Goal: Check status: Check status

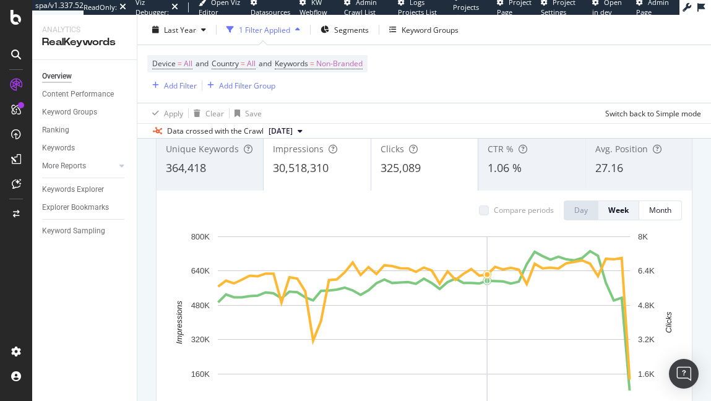
scroll to position [88, 0]
click at [72, 231] on div "Keyword Sampling" at bounding box center [73, 231] width 63 height 13
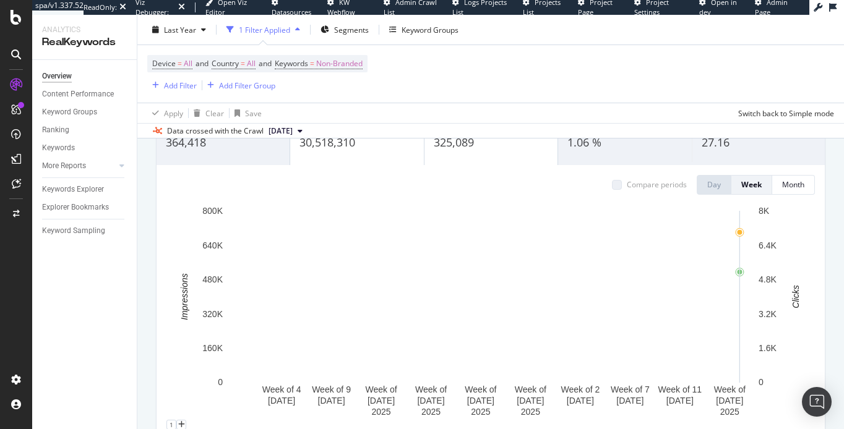
scroll to position [113, 0]
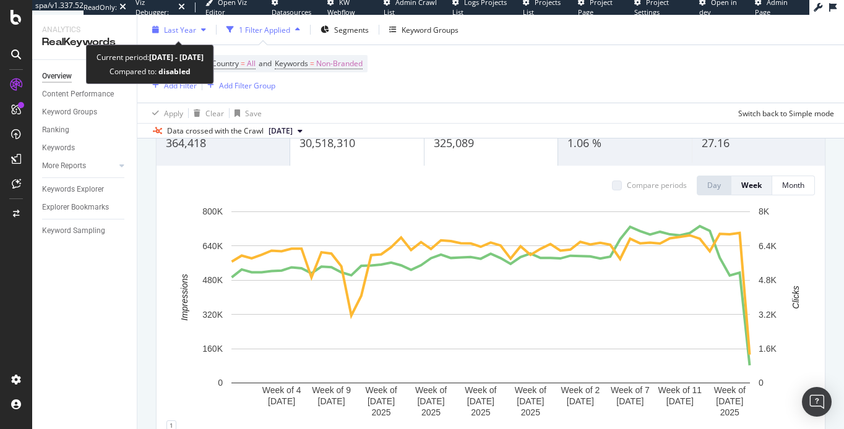
click at [189, 35] on div "Last Year" at bounding box center [180, 29] width 32 height 11
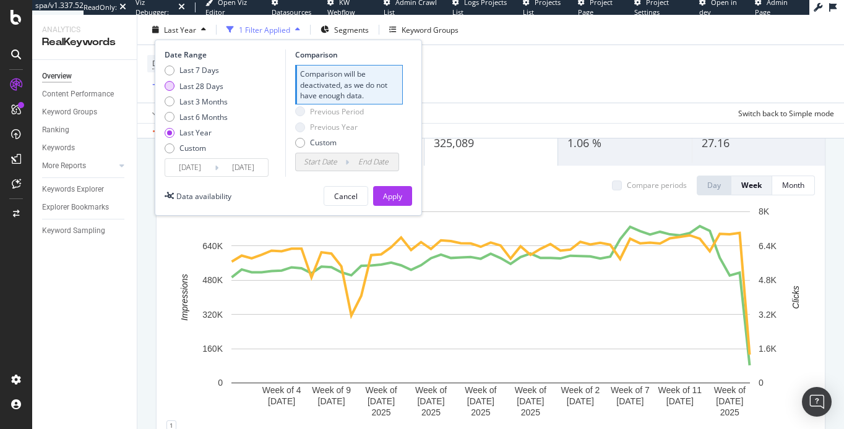
click at [202, 89] on div "Last 28 Days" at bounding box center [201, 85] width 44 height 11
type input "[DATE]"
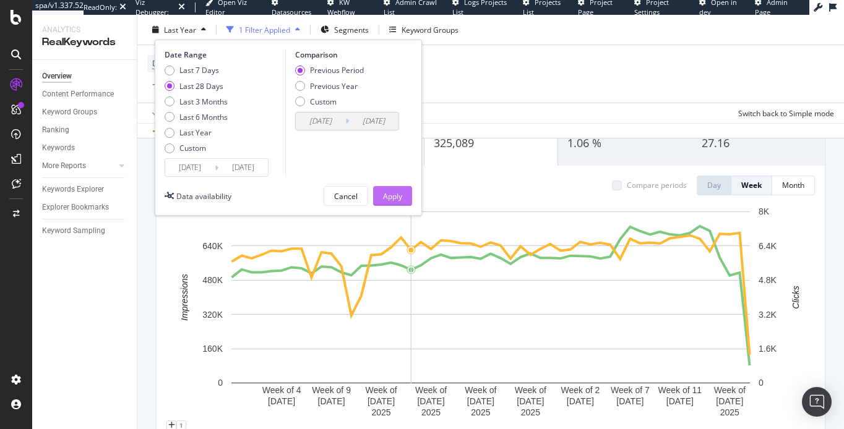
click at [390, 202] on div "Apply" at bounding box center [392, 196] width 19 height 19
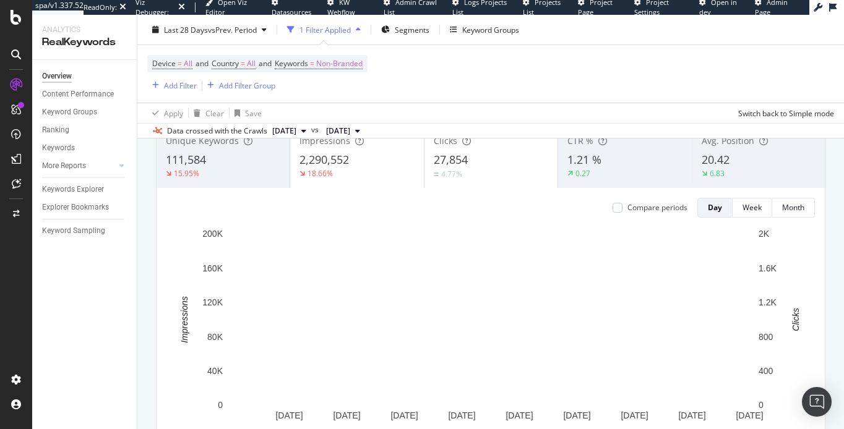
scroll to position [88, 0]
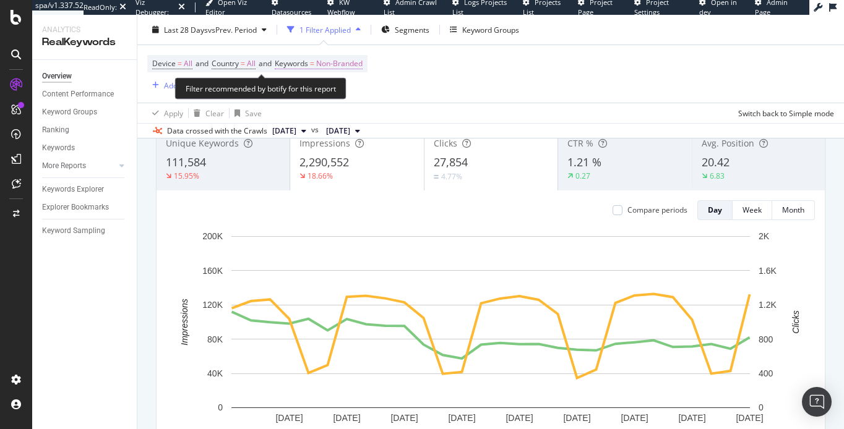
click at [343, 59] on span "Non-Branded" at bounding box center [339, 63] width 46 height 17
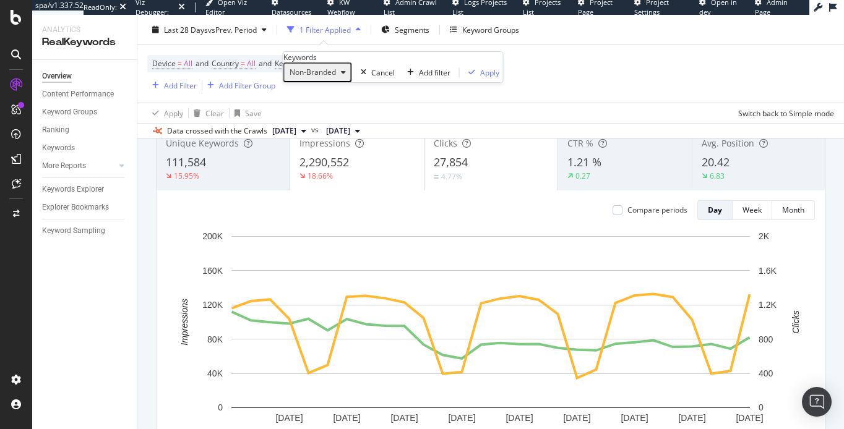
click at [334, 80] on div "Non-Branded" at bounding box center [318, 72] width 66 height 16
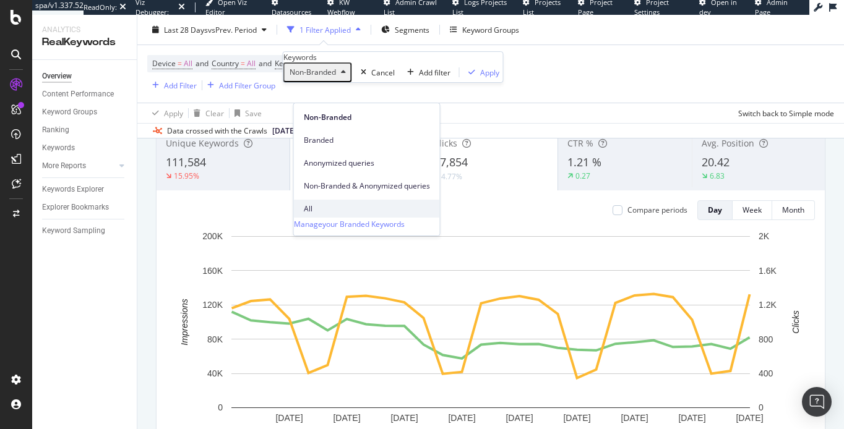
click at [332, 204] on span "All" at bounding box center [367, 209] width 126 height 11
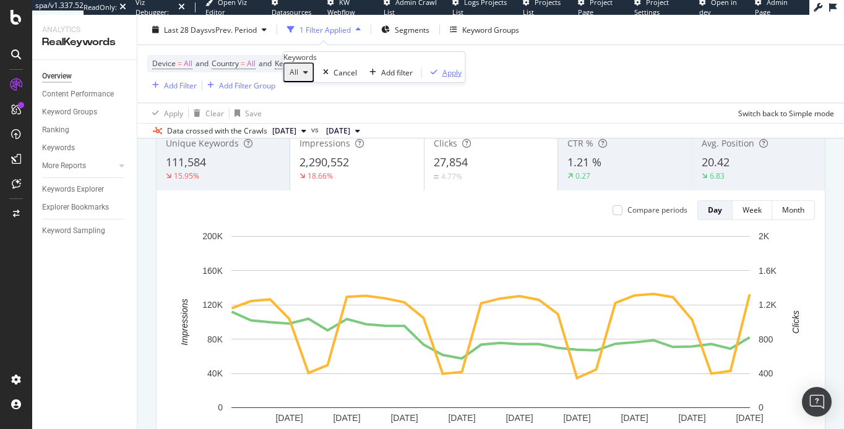
click at [442, 78] on div "Apply" at bounding box center [451, 72] width 19 height 11
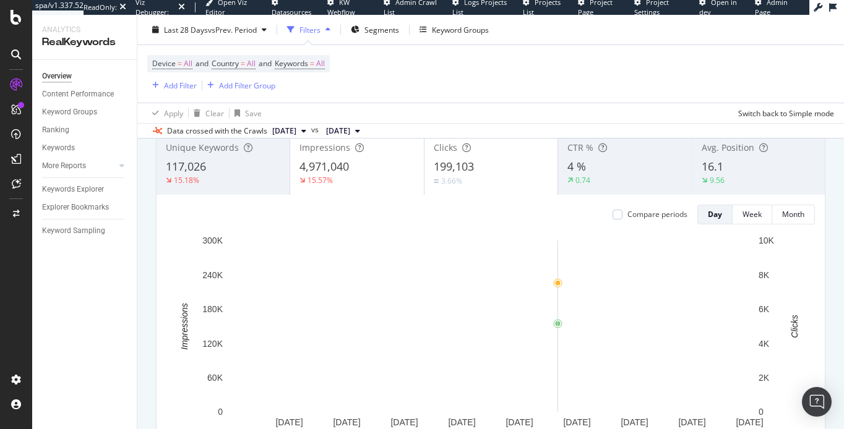
scroll to position [73, 0]
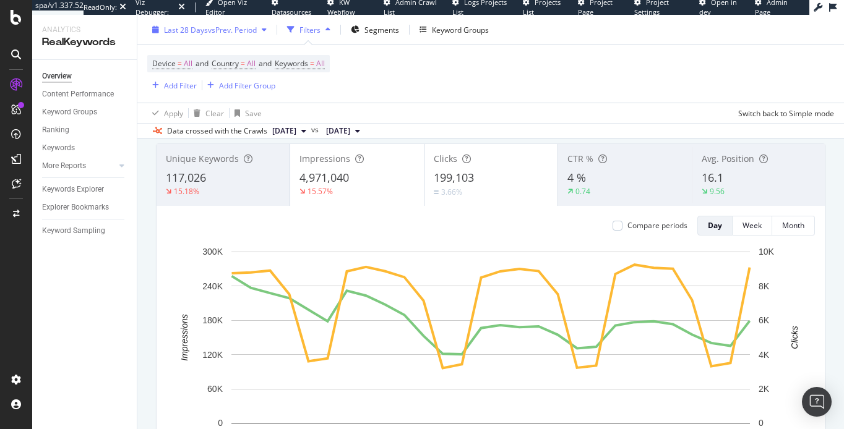
click at [242, 33] on span "vs Prev. Period" at bounding box center [232, 29] width 49 height 11
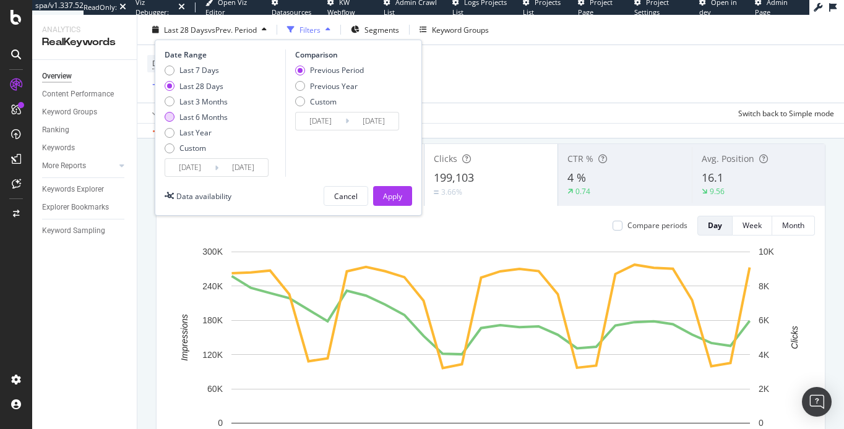
click at [203, 112] on div "Last 6 Months" at bounding box center [203, 117] width 48 height 11
type input "[DATE]"
click at [383, 194] on div "Apply" at bounding box center [392, 196] width 19 height 11
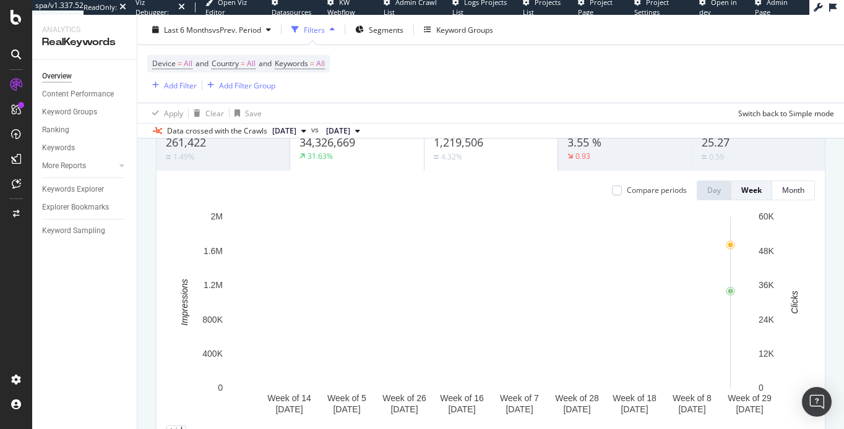
scroll to position [101, 0]
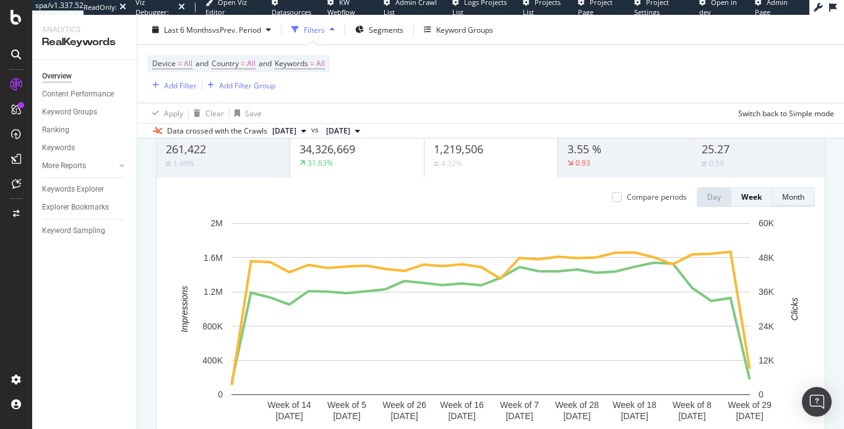
click at [710, 201] on div "Month" at bounding box center [793, 197] width 22 height 11
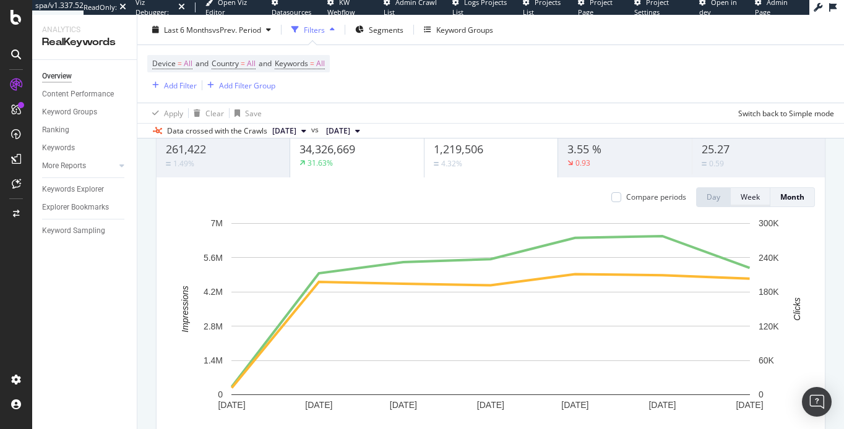
click at [710, 195] on div "Week" at bounding box center [750, 197] width 19 height 11
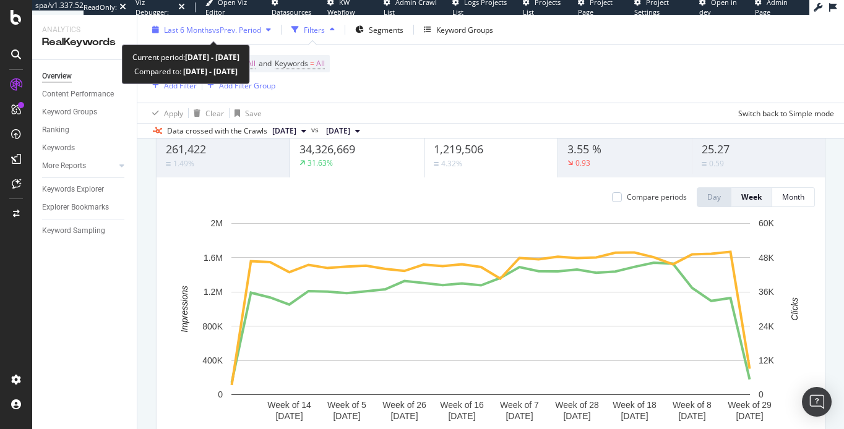
click at [233, 23] on div "Last 6 Months vs Prev. Period" at bounding box center [211, 29] width 129 height 19
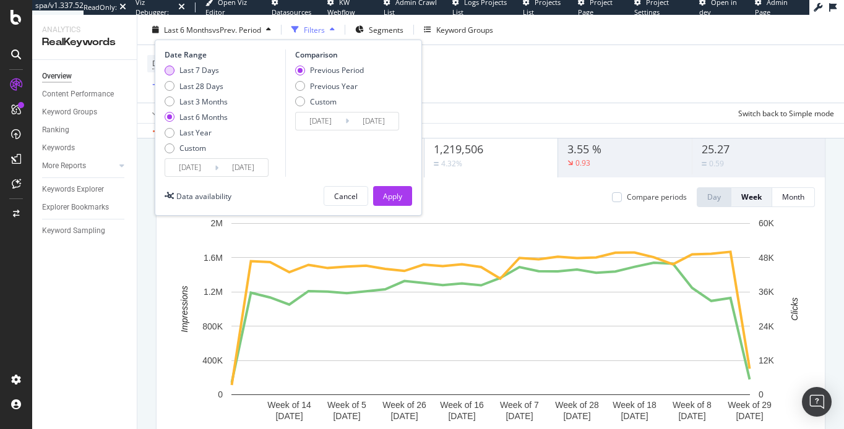
click at [201, 72] on div "Last 7 Days" at bounding box center [199, 70] width 40 height 11
type input "[DATE]"
click at [399, 196] on div "Apply" at bounding box center [392, 196] width 19 height 11
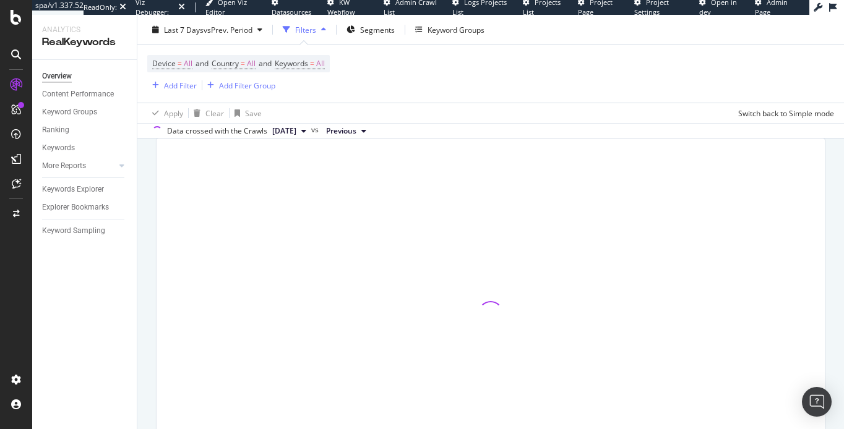
scroll to position [84, 0]
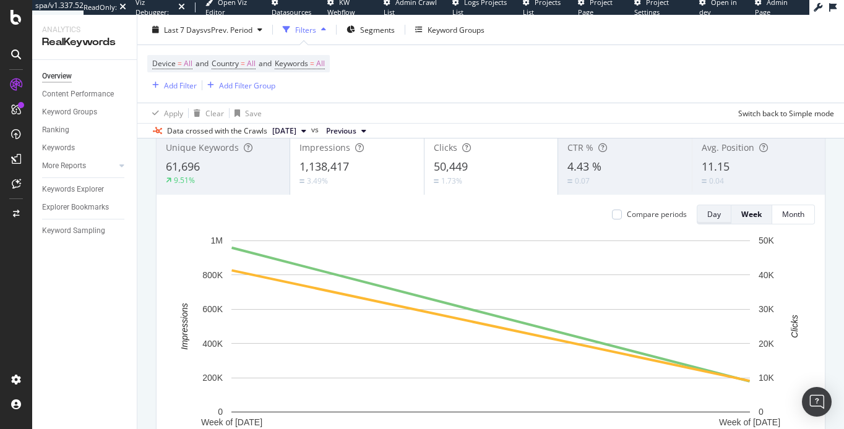
click at [710, 220] on div "Day" at bounding box center [714, 214] width 14 height 17
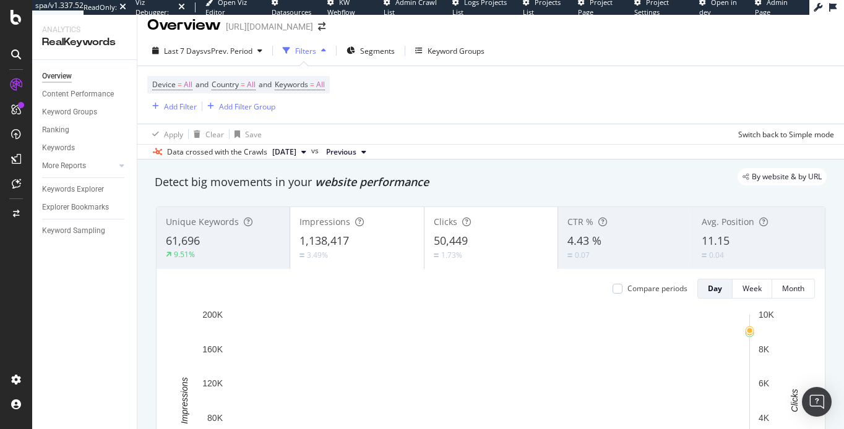
scroll to position [9, 0]
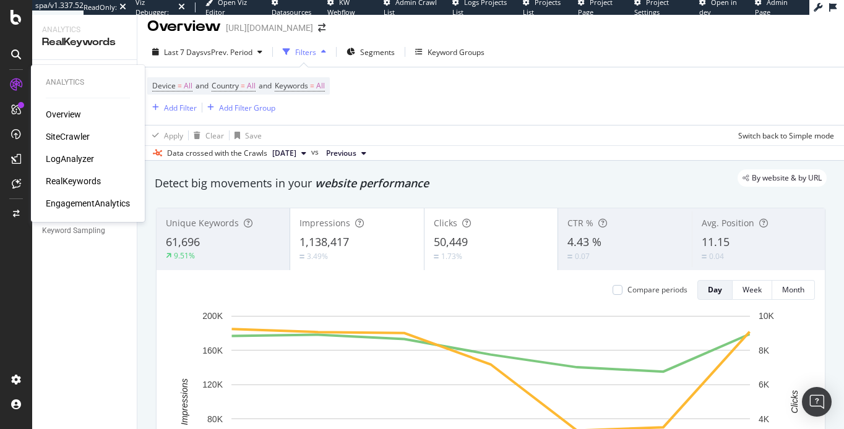
click at [55, 136] on div "SiteCrawler" at bounding box center [68, 137] width 44 height 12
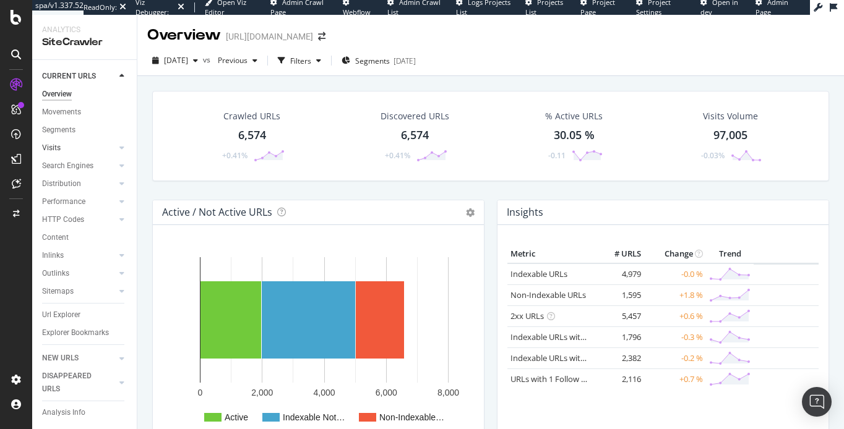
click at [87, 147] on link "Visits" at bounding box center [79, 148] width 74 height 13
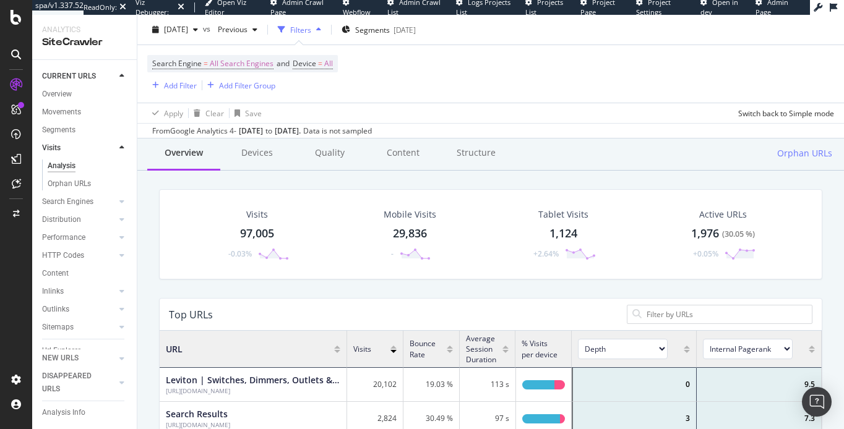
scroll to position [74, 0]
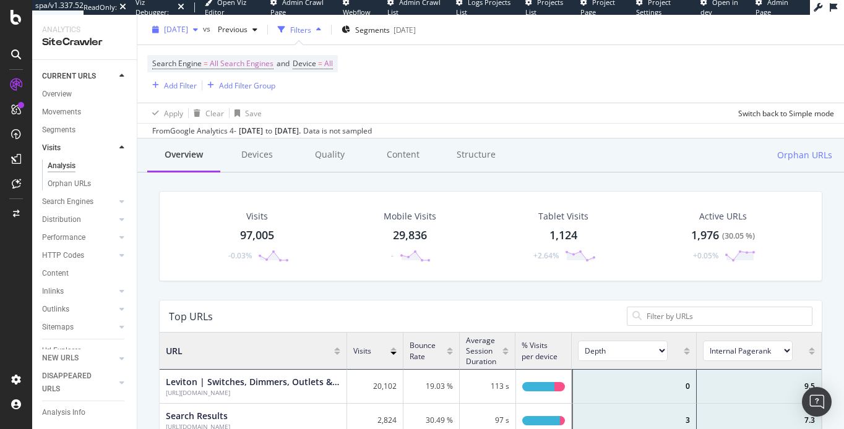
click at [188, 26] on span "[DATE]" at bounding box center [176, 29] width 24 height 11
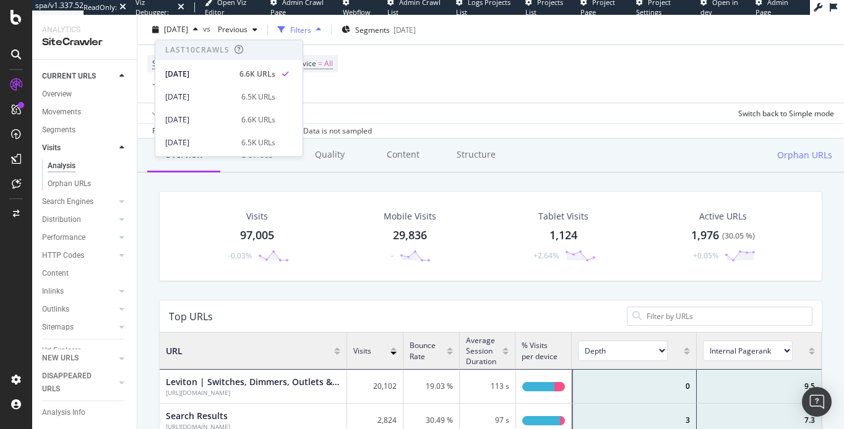
click at [368, 98] on div "Search Engine = All Search Engines and Device = All Add Filter Add Filter Group" at bounding box center [490, 74] width 687 height 58
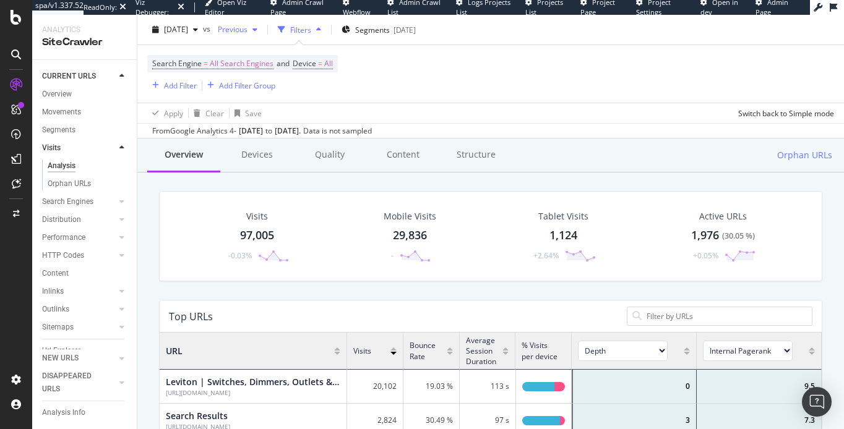
click at [248, 32] on span "Previous" at bounding box center [230, 29] width 35 height 11
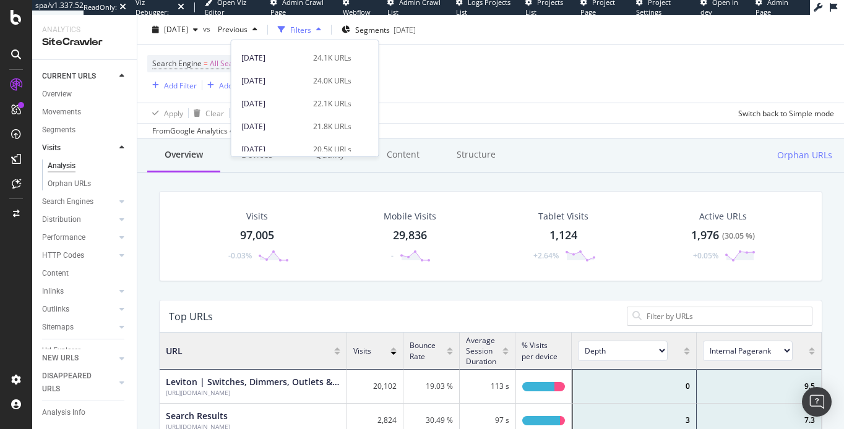
scroll to position [295, 0]
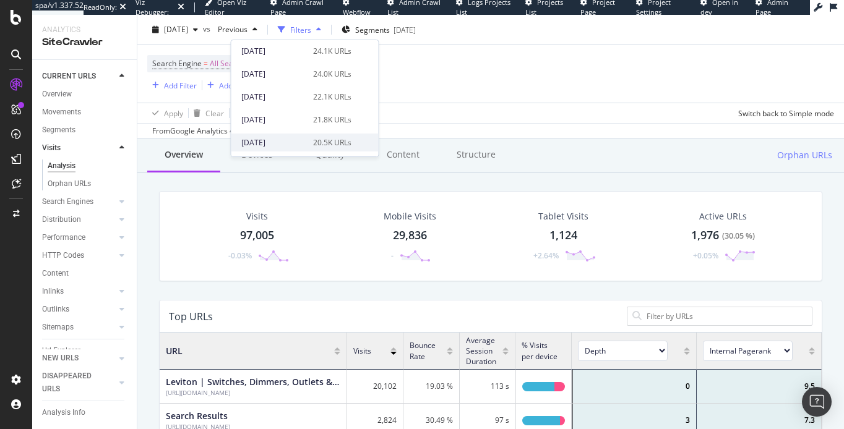
click at [283, 136] on div "[DATE] 20.5K URLs" at bounding box center [304, 143] width 147 height 18
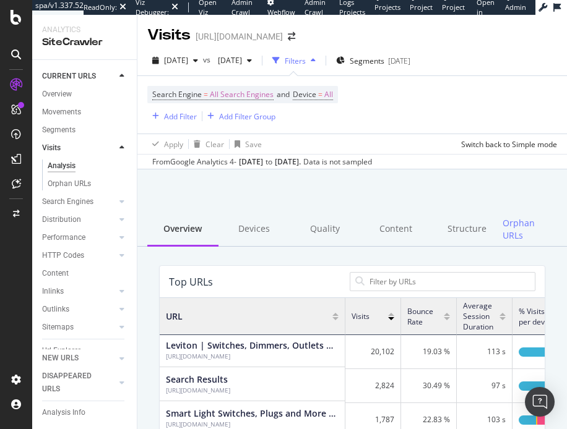
scroll to position [371, 385]
